Goal: Task Accomplishment & Management: Manage account settings

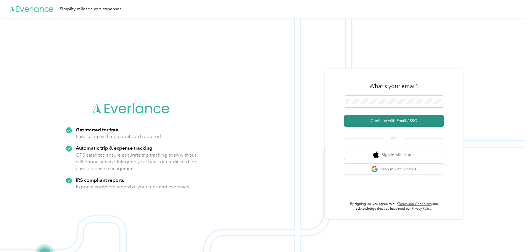
click at [394, 121] on button "Continue with Email / SSO" at bounding box center [394, 121] width 100 height 12
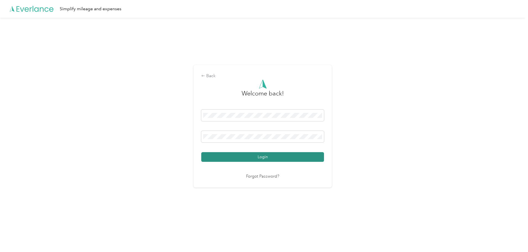
click at [266, 158] on button "Login" at bounding box center [262, 157] width 123 height 10
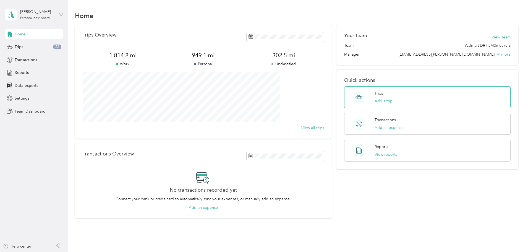
click at [384, 97] on div "Trips Add a trip" at bounding box center [384, 97] width 18 height 14
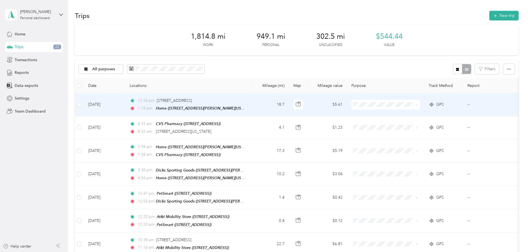
click at [409, 124] on span "Personal" at bounding box center [427, 125] width 51 height 6
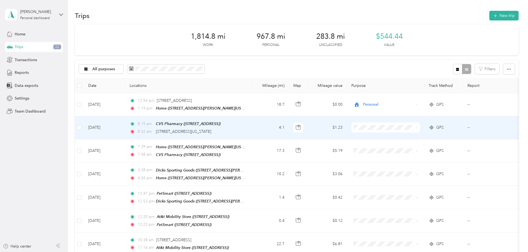
click at [413, 147] on span "Personal" at bounding box center [427, 147] width 51 height 6
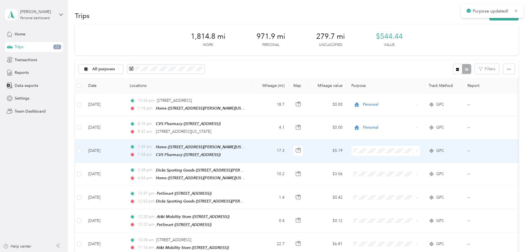
click at [415, 168] on span "Personal" at bounding box center [427, 167] width 51 height 6
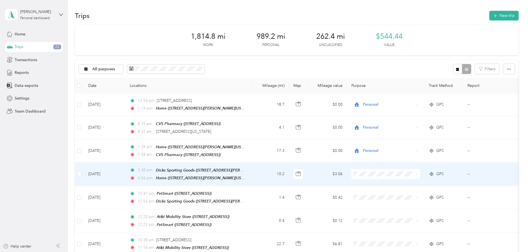
click at [412, 192] on span "Personal" at bounding box center [427, 193] width 51 height 6
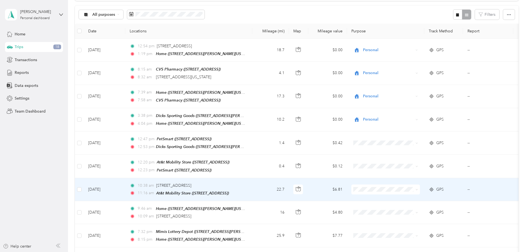
scroll to position [55, 0]
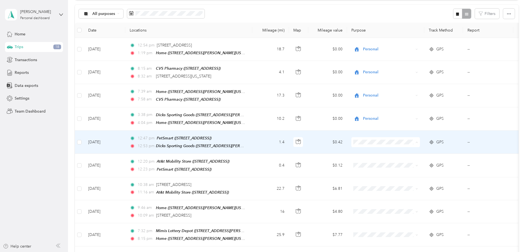
click at [410, 161] on span "Personal" at bounding box center [427, 160] width 51 height 6
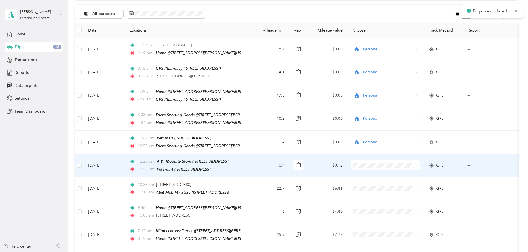
click at [416, 183] on span "Personal" at bounding box center [427, 181] width 51 height 6
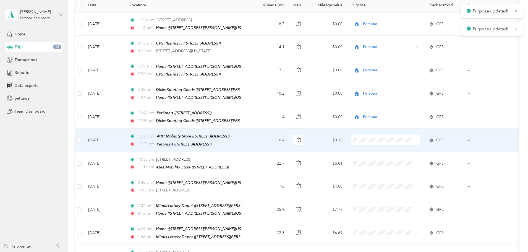
scroll to position [83, 0]
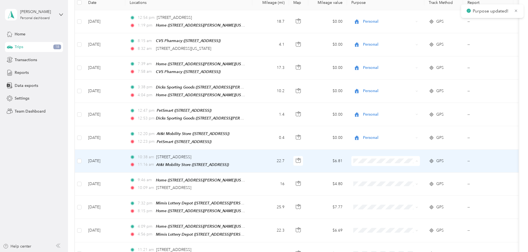
click at [415, 176] on span "Personal" at bounding box center [427, 178] width 51 height 6
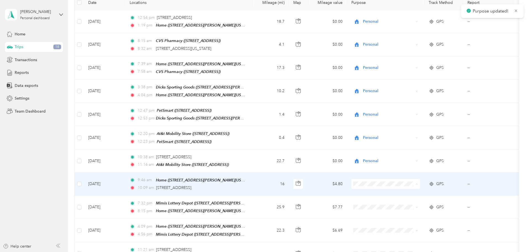
click at [409, 201] on span "Personal" at bounding box center [427, 201] width 51 height 6
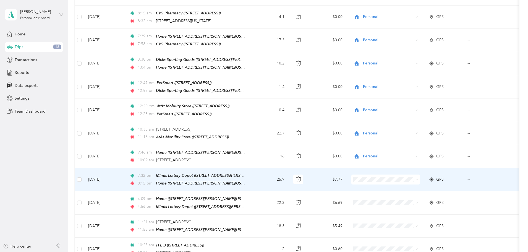
click at [406, 196] on span "Personal" at bounding box center [427, 195] width 51 height 6
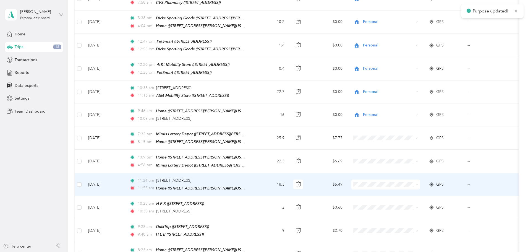
scroll to position [166, 0]
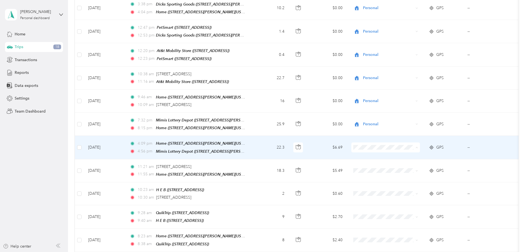
click at [417, 163] on span "Personal" at bounding box center [427, 163] width 51 height 6
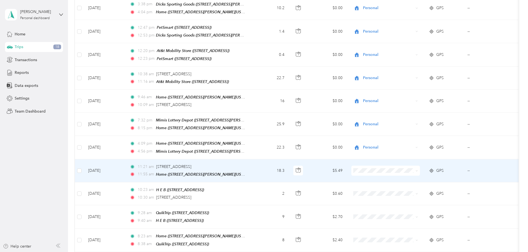
click at [409, 177] on li "[PERSON_NAME]" at bounding box center [422, 174] width 69 height 10
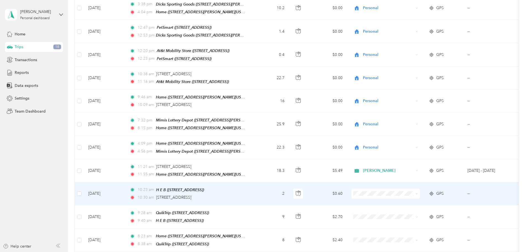
click at [411, 198] on span "[PERSON_NAME]" at bounding box center [427, 196] width 51 height 6
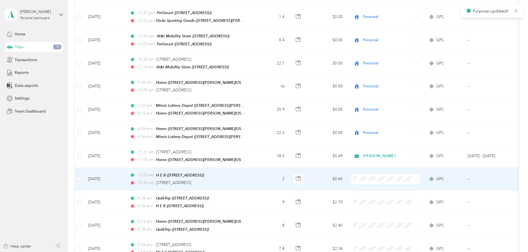
scroll to position [193, 0]
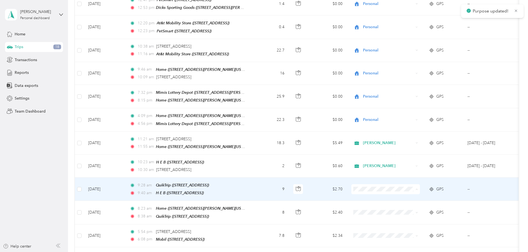
click at [410, 193] on span "[PERSON_NAME]" at bounding box center [427, 194] width 51 height 6
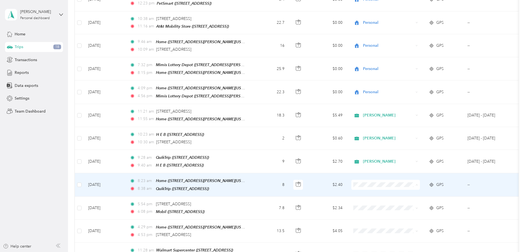
click at [409, 188] on span "[PERSON_NAME]" at bounding box center [427, 189] width 51 height 6
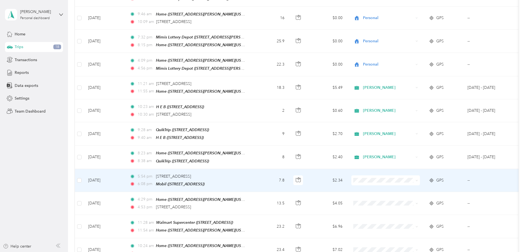
click at [411, 178] on span at bounding box center [385, 180] width 69 height 10
click at [409, 193] on span "Personal" at bounding box center [427, 194] width 51 height 6
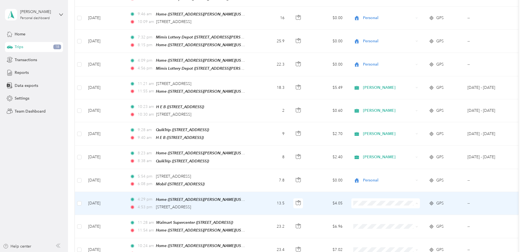
click at [414, 216] on span "Personal" at bounding box center [427, 217] width 51 height 6
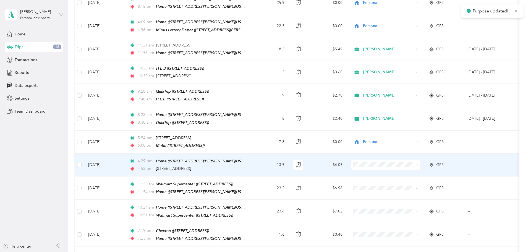
scroll to position [304, 0]
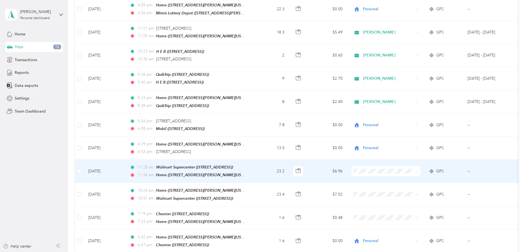
click at [405, 173] on span "[PERSON_NAME]" at bounding box center [427, 172] width 51 height 6
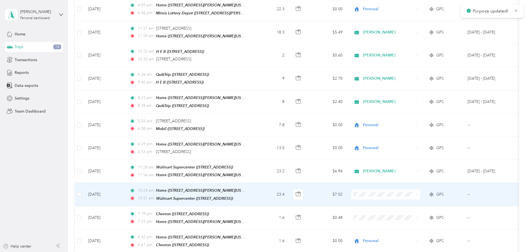
click at [408, 197] on span "[PERSON_NAME]" at bounding box center [427, 197] width 51 height 6
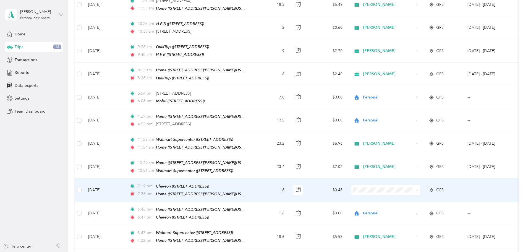
click at [415, 203] on li "Personal" at bounding box center [422, 202] width 69 height 10
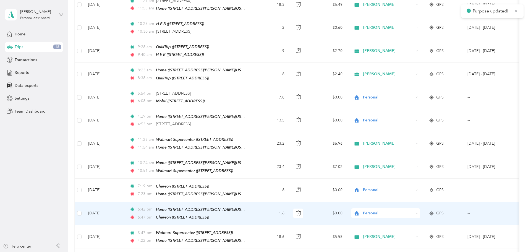
click at [414, 210] on span "Personal" at bounding box center [388, 213] width 51 height 6
click at [412, 223] on span "Personal" at bounding box center [424, 225] width 45 height 6
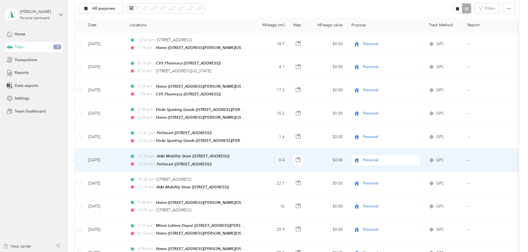
scroll to position [0, 0]
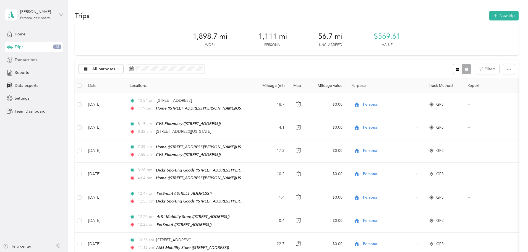
click at [21, 61] on span "Transactions" at bounding box center [26, 60] width 22 height 6
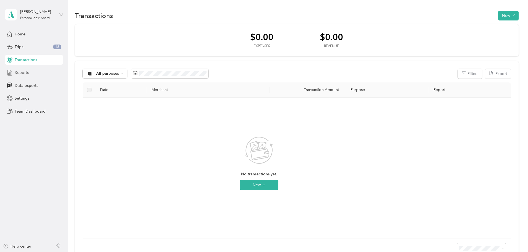
click at [22, 73] on span "Reports" at bounding box center [22, 73] width 14 height 6
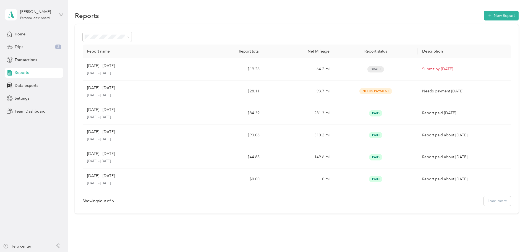
click at [16, 46] on span "Trips" at bounding box center [19, 47] width 9 height 6
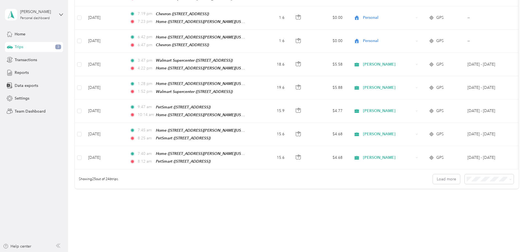
scroll to position [510, 0]
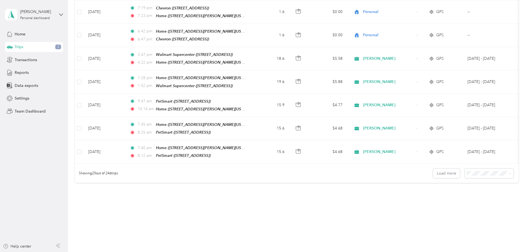
click at [448, 196] on li "100 per load" at bounding box center [450, 193] width 49 height 10
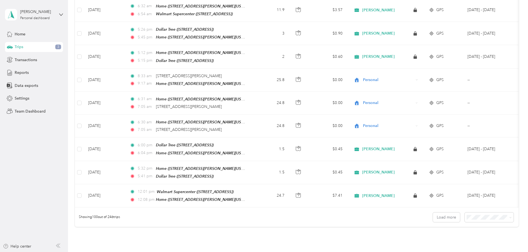
scroll to position [2215, 0]
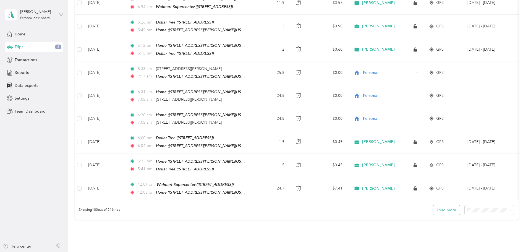
click at [433, 205] on button "Load more" at bounding box center [446, 210] width 27 height 10
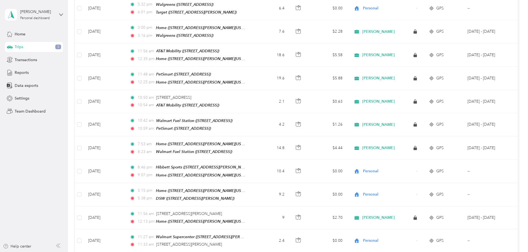
scroll to position [3514, 0]
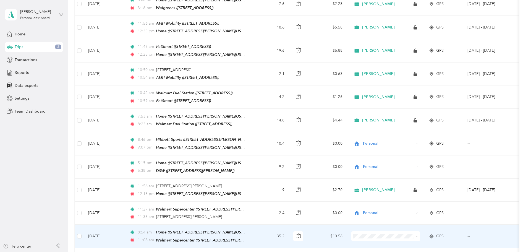
click at [412, 171] on li "[PERSON_NAME]" at bounding box center [422, 169] width 69 height 10
click at [410, 169] on span "[PERSON_NAME]" at bounding box center [427, 170] width 51 height 6
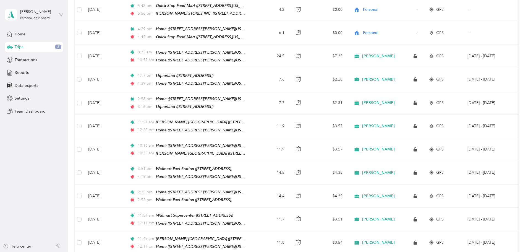
scroll to position [4011, 0]
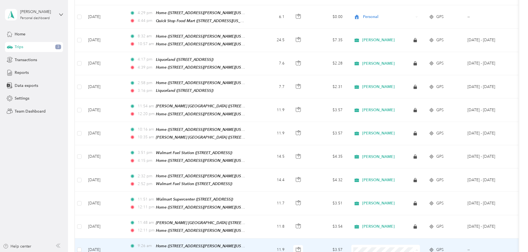
click at [410, 173] on li "[PERSON_NAME]" at bounding box center [422, 173] width 69 height 10
click at [420, 245] on span at bounding box center [385, 250] width 69 height 10
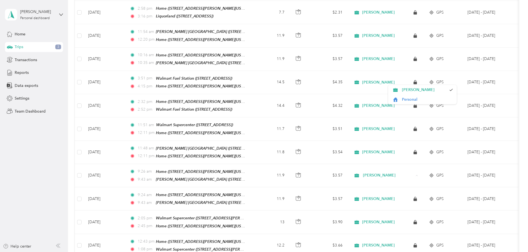
scroll to position [4094, 0]
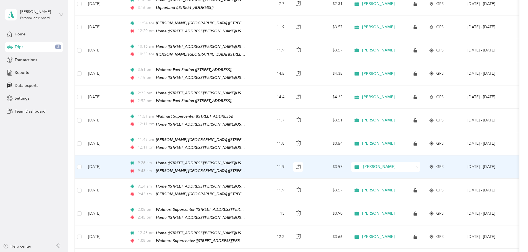
click at [425, 89] on span "[PERSON_NAME]" at bounding box center [424, 90] width 45 height 6
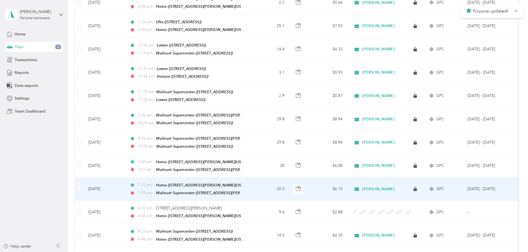
scroll to position [4371, 0]
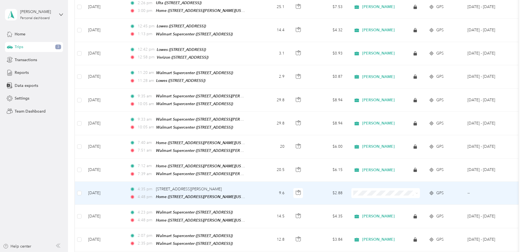
click at [407, 109] on span "[PERSON_NAME]" at bounding box center [427, 108] width 51 height 6
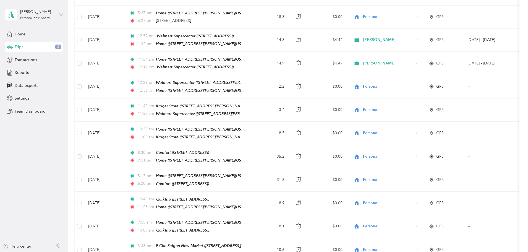
scroll to position [0, 0]
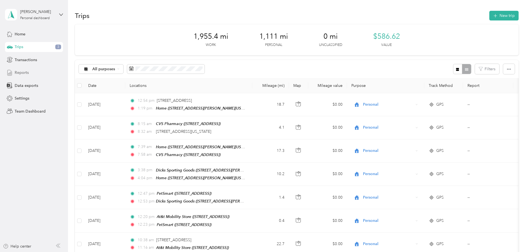
click at [21, 74] on span "Reports" at bounding box center [22, 73] width 14 height 6
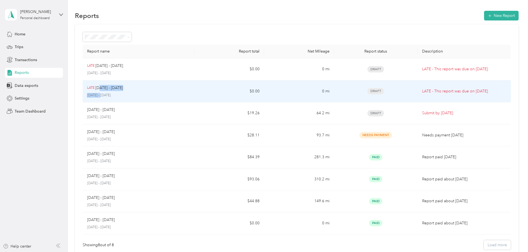
click at [137, 91] on div "LATE [DATE] - [DATE] [DATE] - [DATE]" at bounding box center [138, 91] width 103 height 13
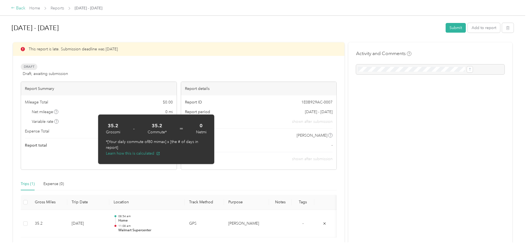
click at [15, 7] on icon at bounding box center [13, 8] width 4 height 4
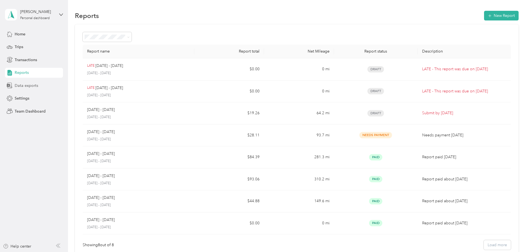
click at [30, 85] on span "Data exports" at bounding box center [26, 86] width 23 height 6
click at [22, 34] on span "Home" at bounding box center [20, 34] width 11 height 6
